Goal: Transaction & Acquisition: Download file/media

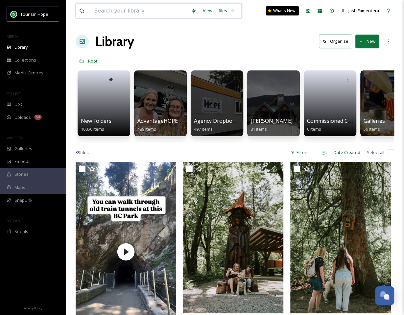
click at [121, 7] on input at bounding box center [139, 11] width 97 height 14
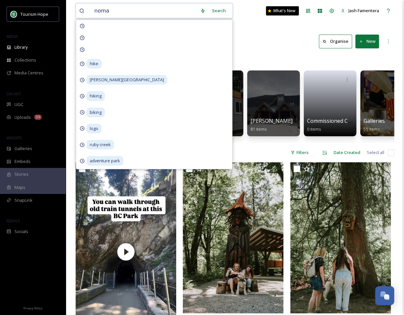
type input "nomad"
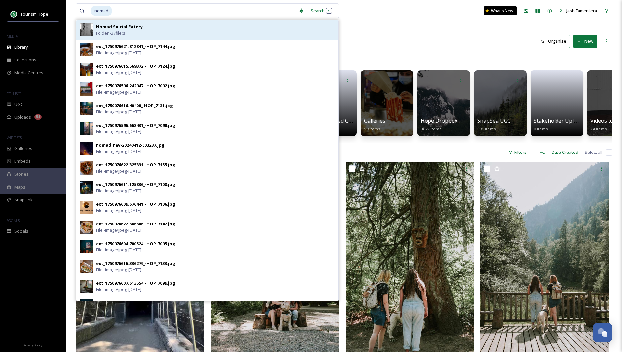
click at [192, 35] on div "Nomad So.cial Eatery Folder - 27 file(s)" at bounding box center [215, 30] width 239 height 13
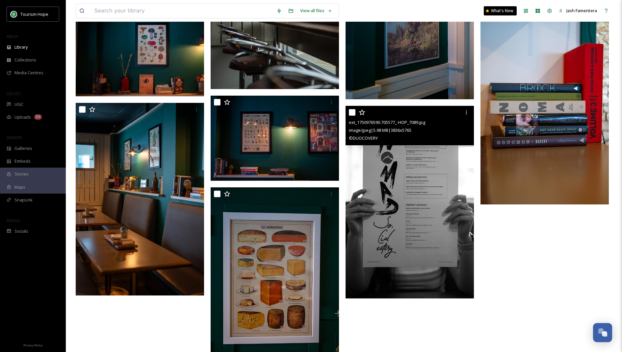
scroll to position [857, 0]
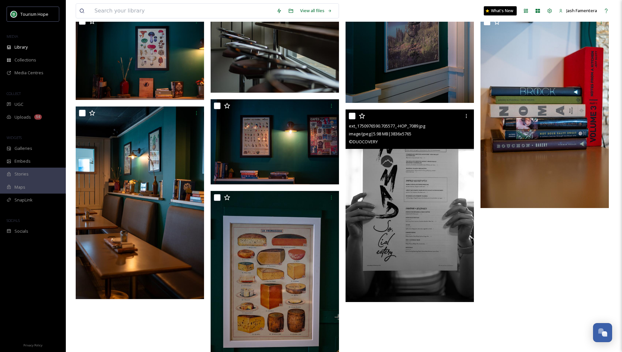
click at [404, 186] on img at bounding box center [409, 206] width 128 height 193
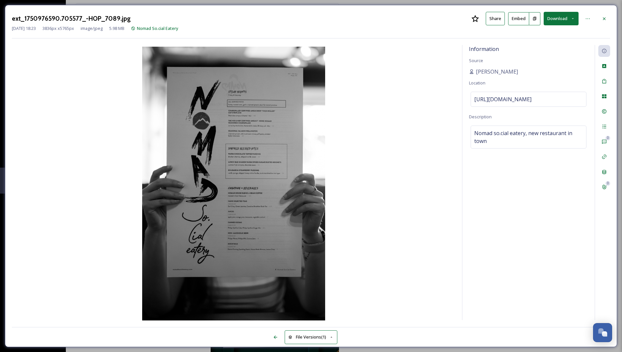
click at [404, 16] on button "Download" at bounding box center [560, 18] width 35 height 13
click at [404, 44] on span "Download Large (1331 x 2000)" at bounding box center [542, 46] width 58 height 6
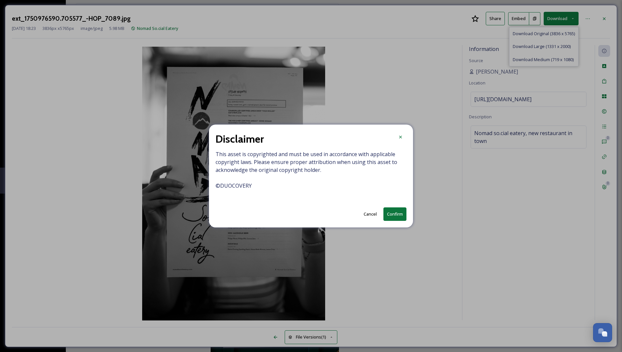
click at [396, 213] on button "Confirm" at bounding box center [394, 214] width 23 height 13
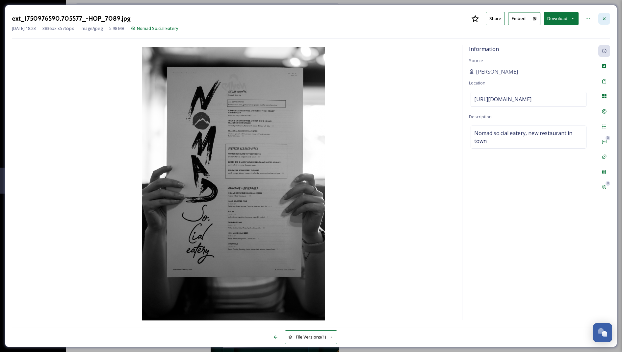
click at [404, 18] on icon at bounding box center [604, 18] width 3 height 3
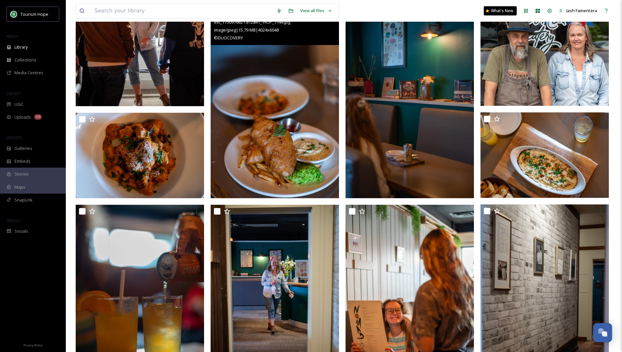
scroll to position [173, 0]
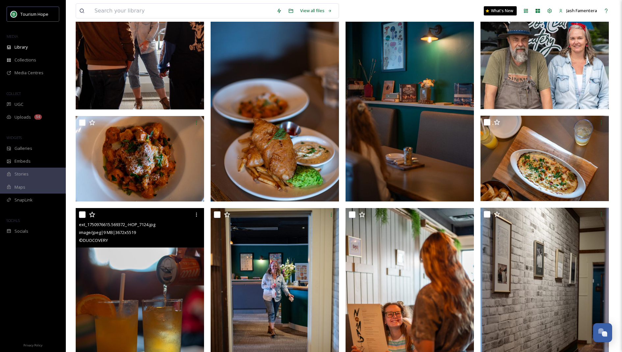
click at [85, 289] on img at bounding box center [140, 304] width 128 height 193
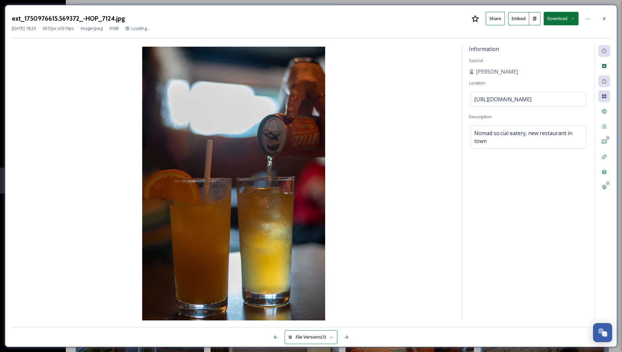
click at [404, 21] on button "Download" at bounding box center [560, 18] width 35 height 13
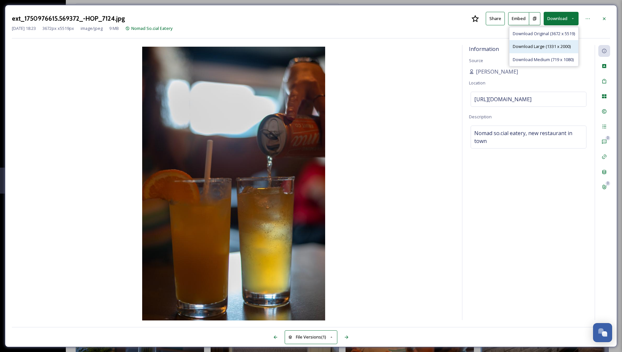
click at [404, 44] on span "Download Large (1331 x 2000)" at bounding box center [542, 46] width 58 height 6
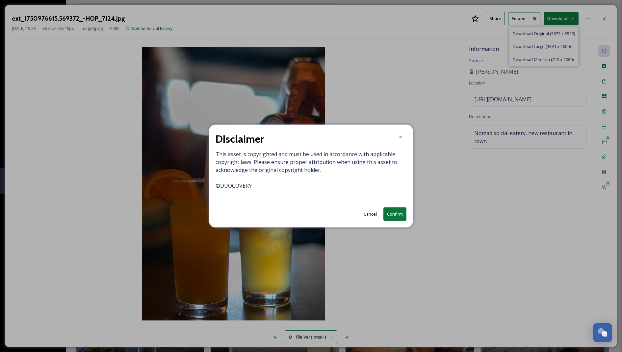
click at [391, 215] on button "Confirm" at bounding box center [394, 214] width 23 height 13
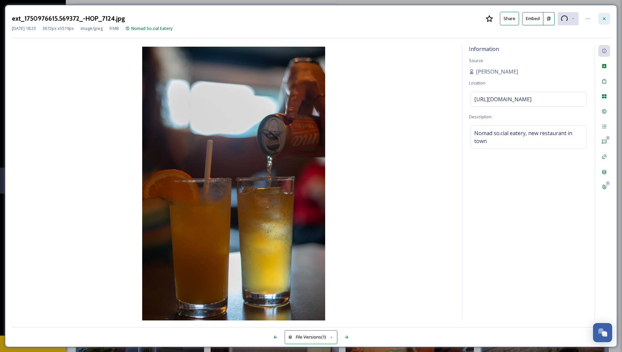
click at [404, 22] on div at bounding box center [604, 19] width 12 height 12
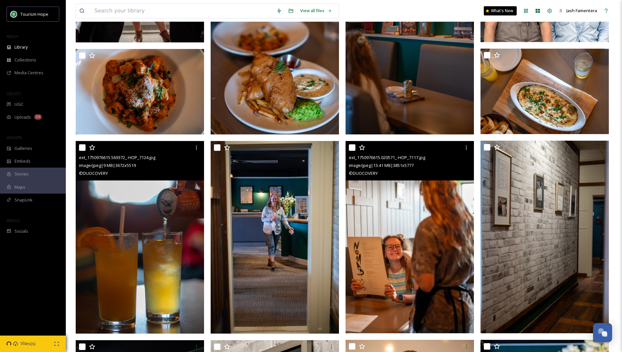
scroll to position [111, 0]
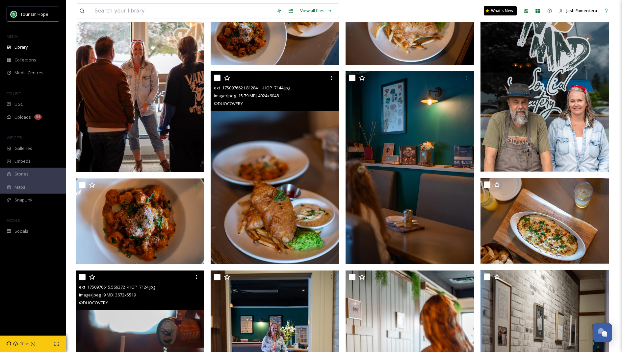
click at [262, 205] on img at bounding box center [275, 167] width 128 height 193
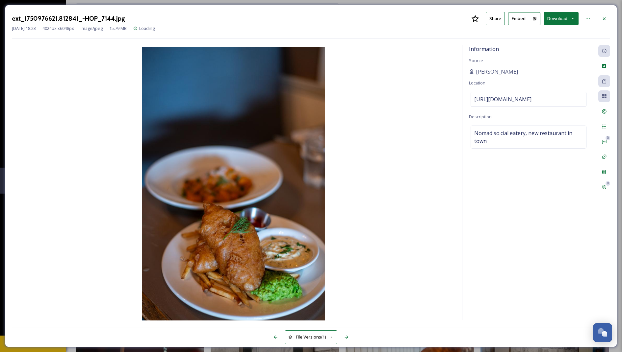
click at [404, 16] on button "Download" at bounding box center [560, 18] width 35 height 13
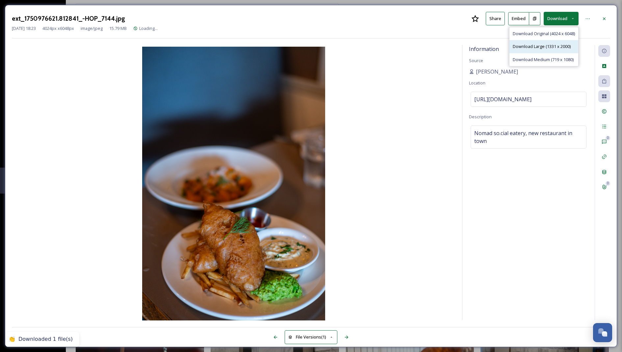
click at [404, 44] on span "Download Large (1331 x 2000)" at bounding box center [542, 46] width 58 height 6
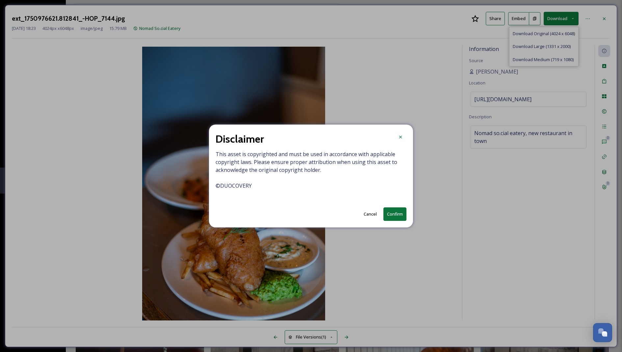
click at [395, 217] on button "Confirm" at bounding box center [394, 214] width 23 height 13
